Goal: Information Seeking & Learning: Learn about a topic

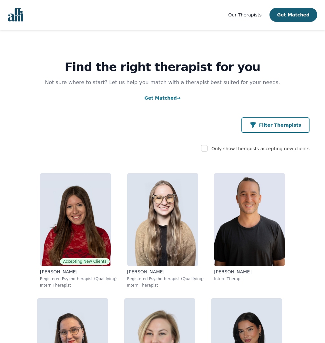
click at [281, 120] on button "Filter Therapists" at bounding box center [275, 124] width 68 height 15
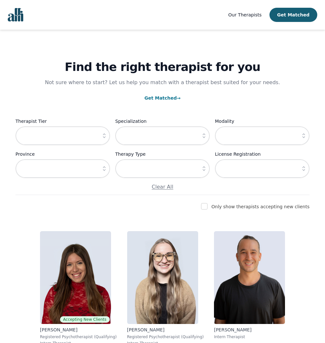
click at [101, 138] on icon "button" at bounding box center [104, 135] width 6 height 6
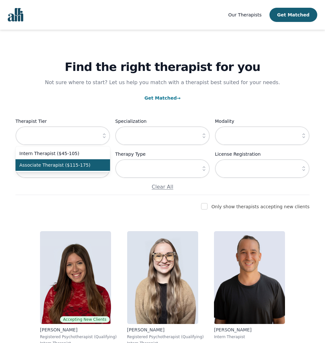
click at [96, 170] on li "Associate Therapist ($115-175)" at bounding box center [62, 165] width 94 height 12
type input "Associate Therapist ($115-175)"
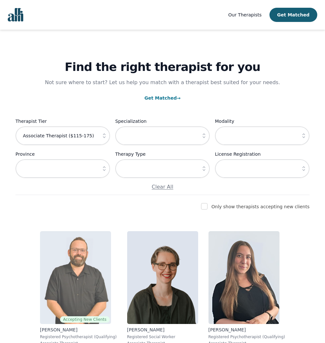
click at [97, 271] on img at bounding box center [75, 277] width 71 height 93
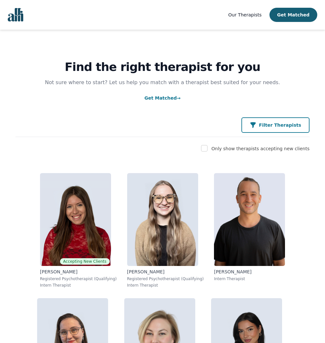
click at [265, 122] on button "Filter Therapists" at bounding box center [275, 124] width 68 height 15
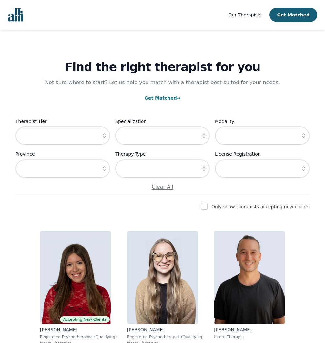
click at [106, 135] on icon "button" at bounding box center [104, 135] width 6 height 6
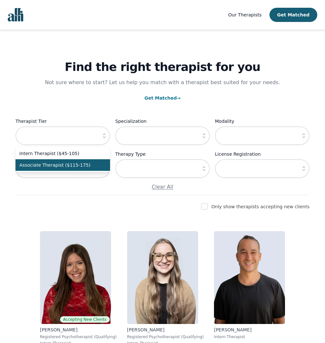
click at [94, 169] on li "Associate Therapist ($115-175)" at bounding box center [62, 165] width 94 height 12
type input "Associate Therapist ($115-175)"
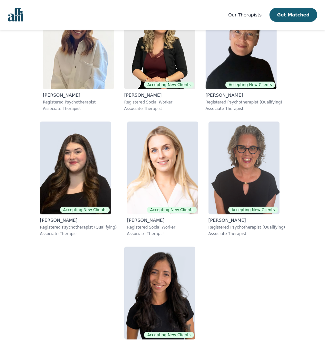
scroll to position [1040, 0]
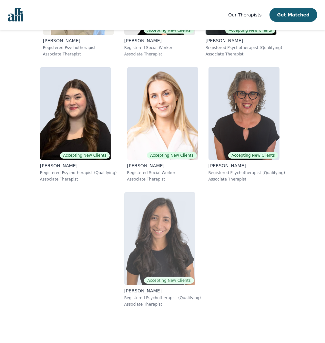
click at [179, 245] on img at bounding box center [159, 238] width 71 height 93
